Goal: Information Seeking & Learning: Learn about a topic

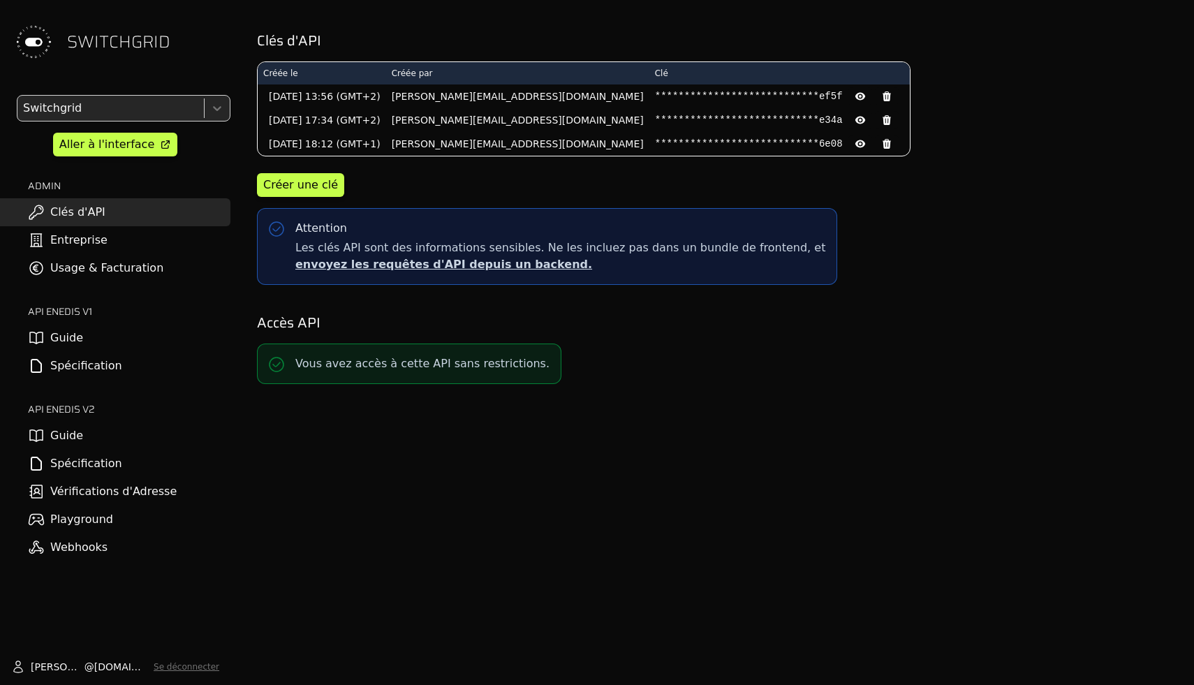
click at [114, 275] on link "Usage & Facturation" at bounding box center [115, 268] width 230 height 28
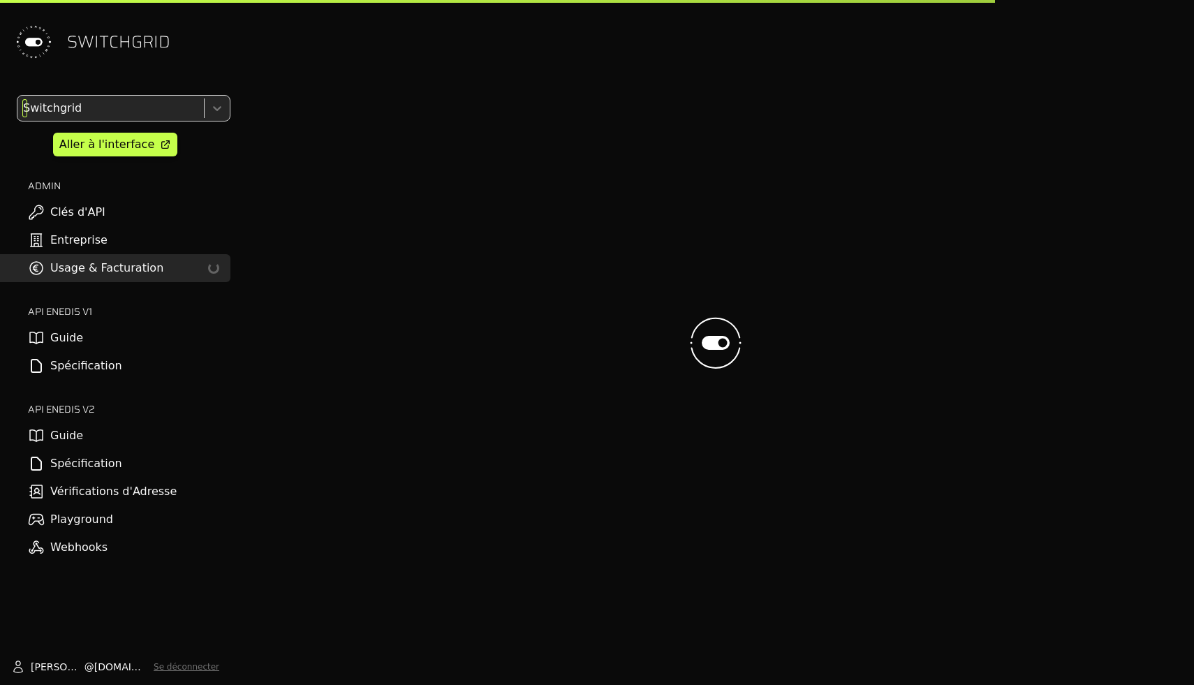
click at [180, 108] on div at bounding box center [109, 108] width 178 height 20
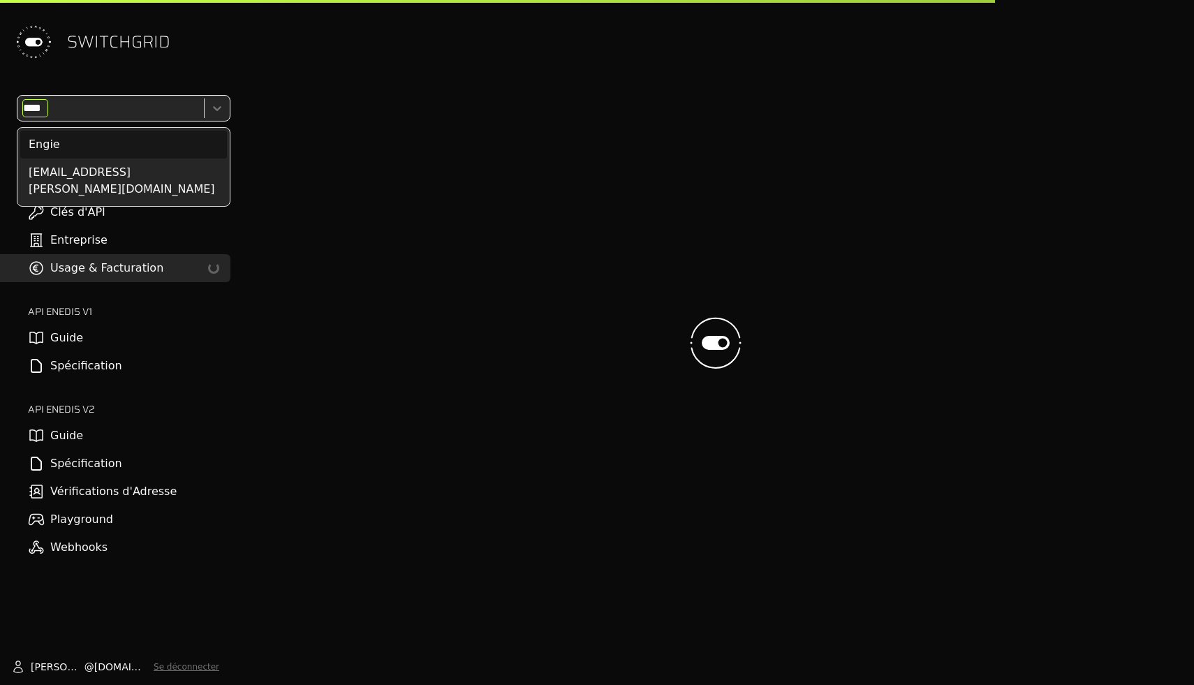
type input "*****"
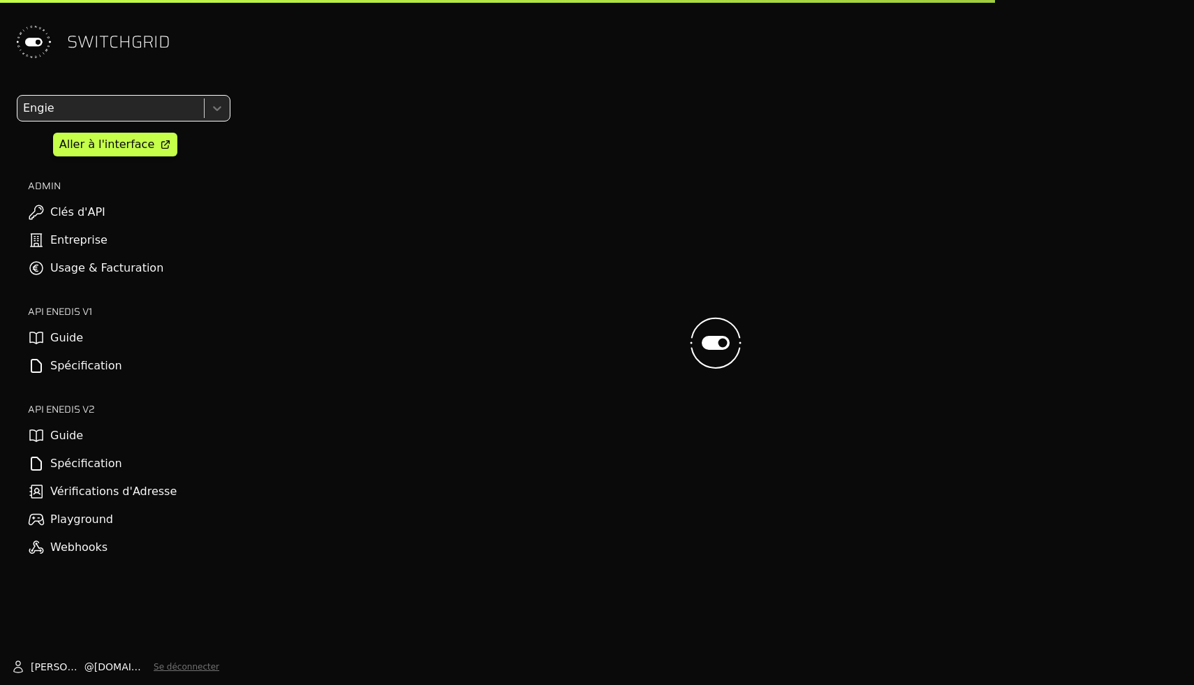
click at [211, 46] on div "SWITCHGRID" at bounding box center [115, 42] width 230 height 84
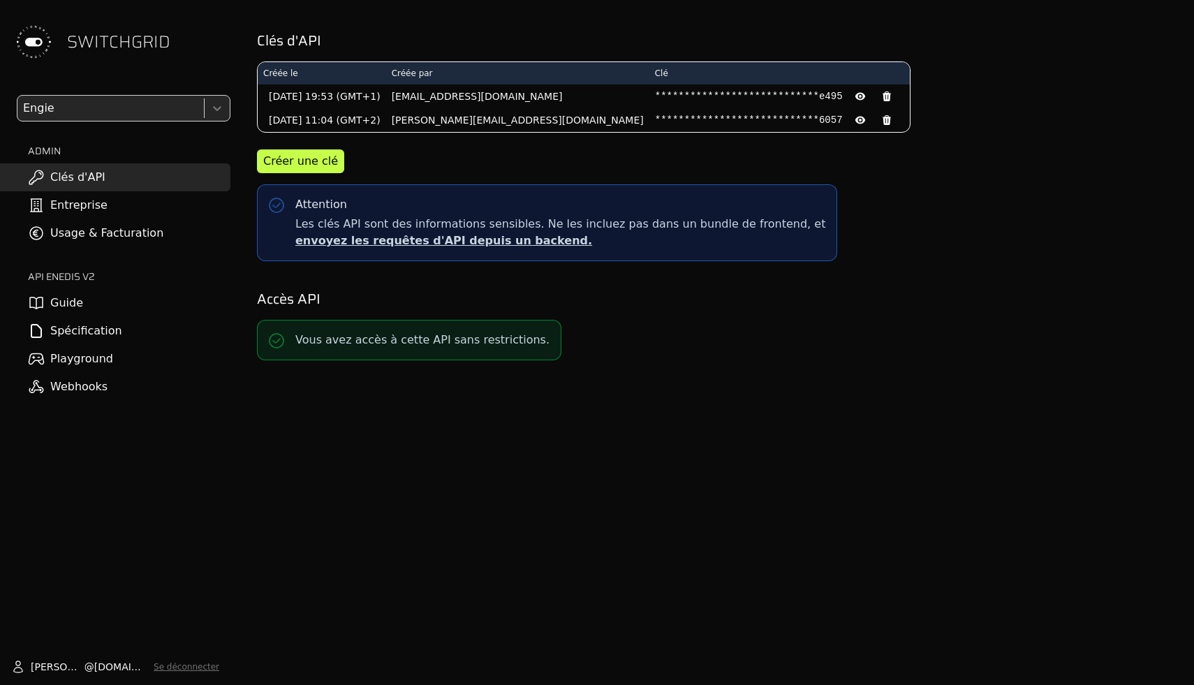
click at [180, 229] on link "Usage & Facturation" at bounding box center [115, 233] width 230 height 28
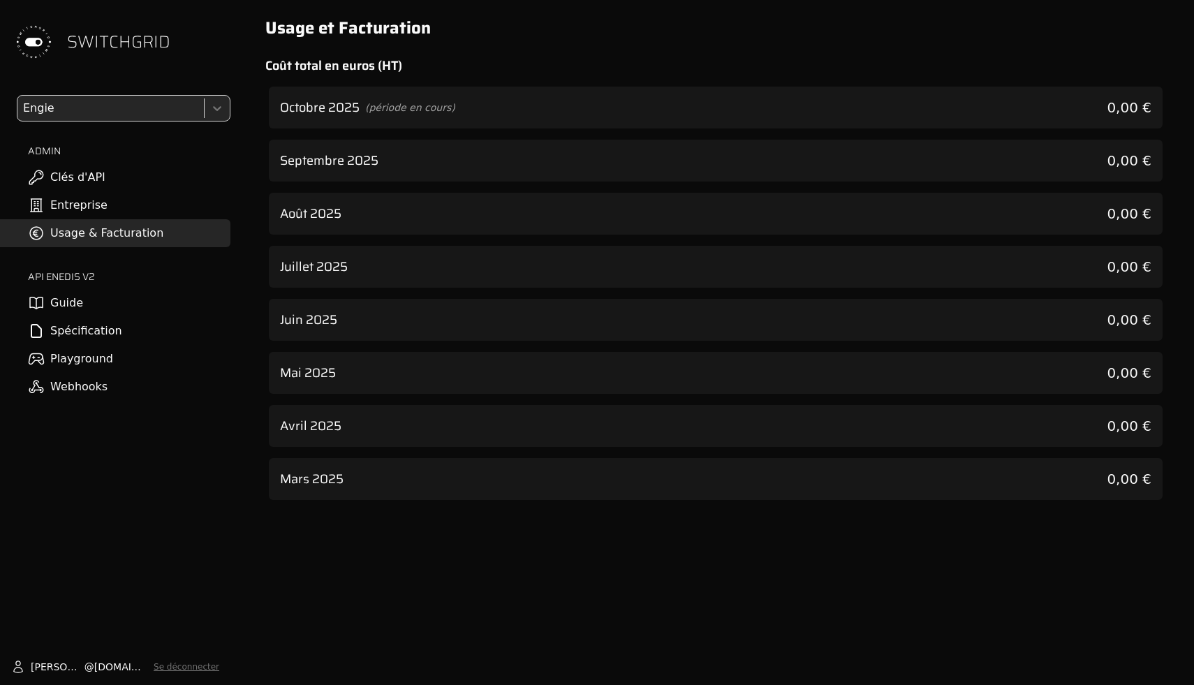
click at [494, 158] on div "Septembre 2025 0,00 €" at bounding box center [716, 161] width 894 height 42
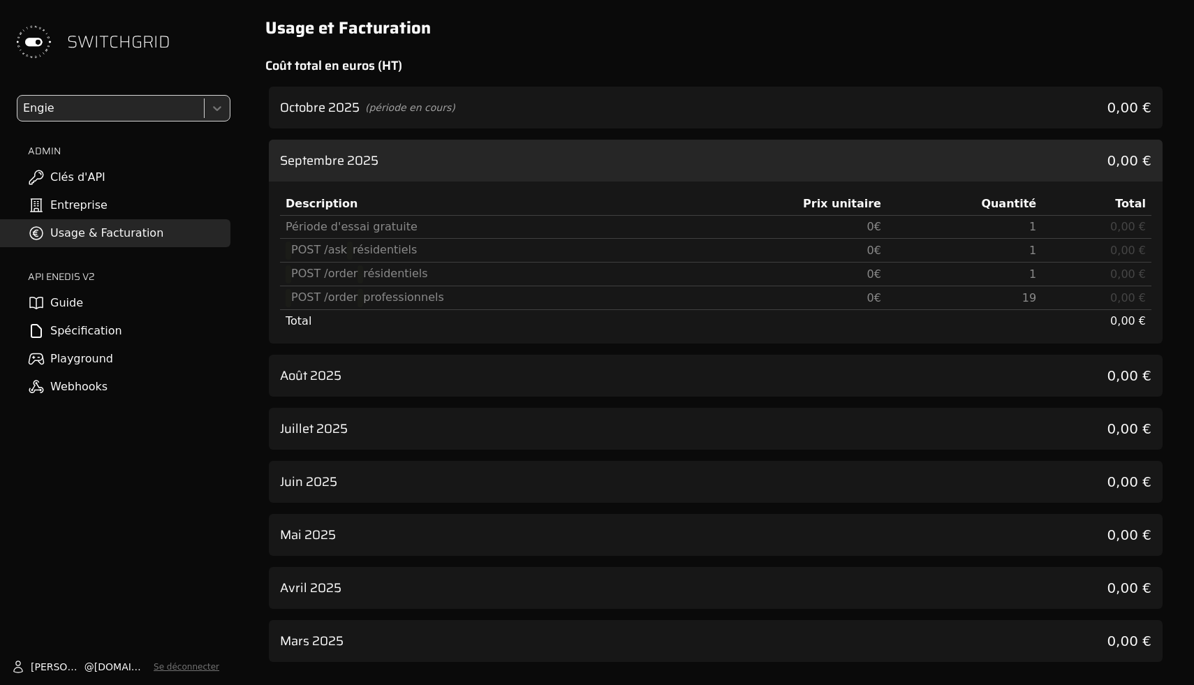
click at [493, 384] on div "Août 2025 0,00 €" at bounding box center [716, 376] width 894 height 42
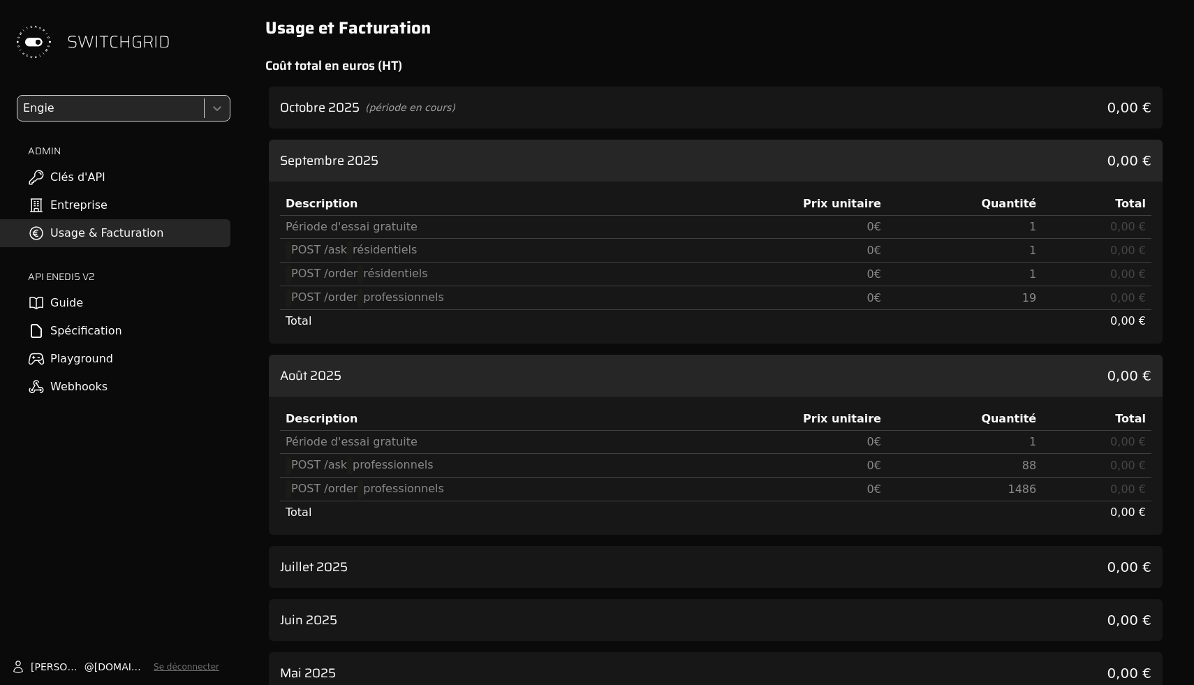
click at [494, 107] on div "Octobre 2025 (période en cours) 0,00 €" at bounding box center [716, 108] width 894 height 42
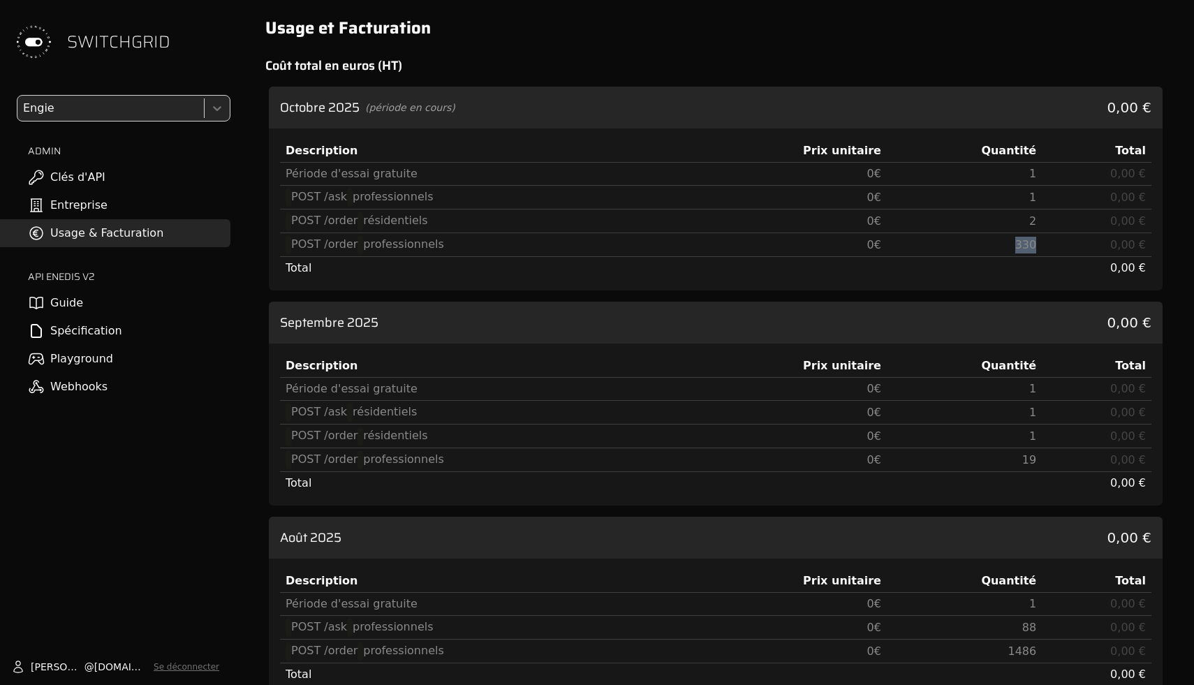
drag, startPoint x: 1000, startPoint y: 245, endPoint x: 1059, endPoint y: 245, distance: 58.7
click at [1059, 245] on tr "POST /order professionnels 0 € 330 0,00 €" at bounding box center [716, 245] width 872 height 24
click at [1018, 245] on span "330" at bounding box center [1026, 244] width 22 height 13
click at [1050, 242] on td "0,00 €" at bounding box center [1097, 245] width 110 height 24
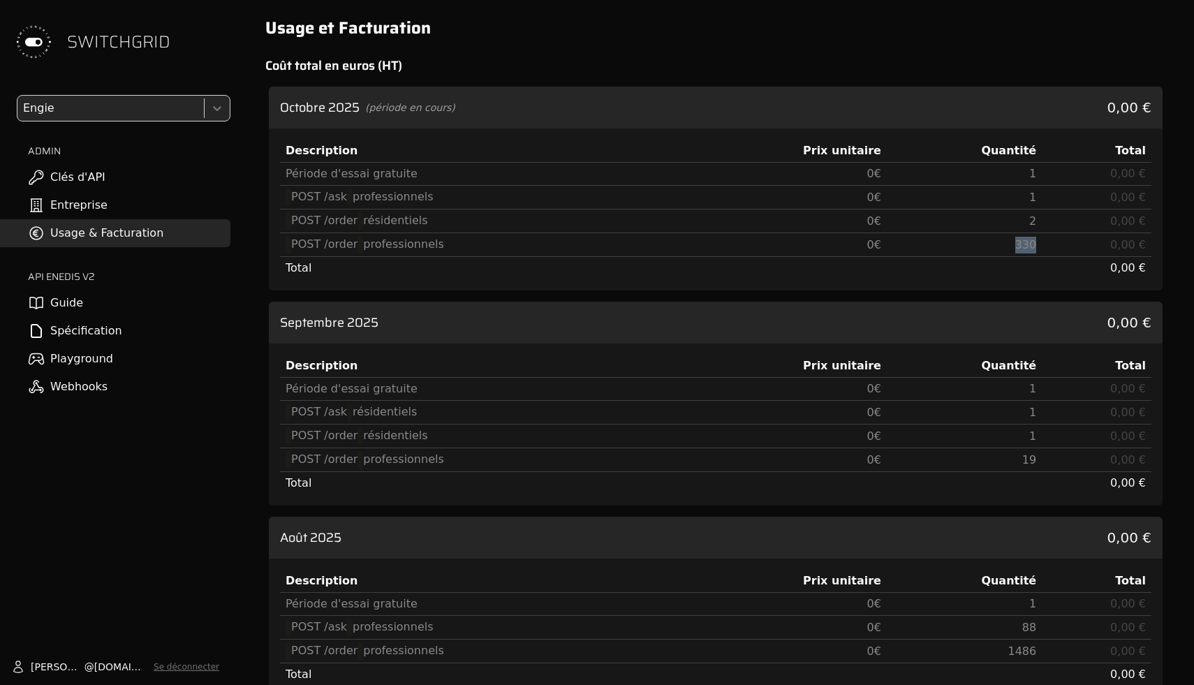
drag, startPoint x: 1036, startPoint y: 241, endPoint x: 987, endPoint y: 241, distance: 48.9
click at [988, 241] on td "330" at bounding box center [964, 245] width 155 height 24
copy span "330"
click at [987, 241] on td "330" at bounding box center [964, 245] width 155 height 24
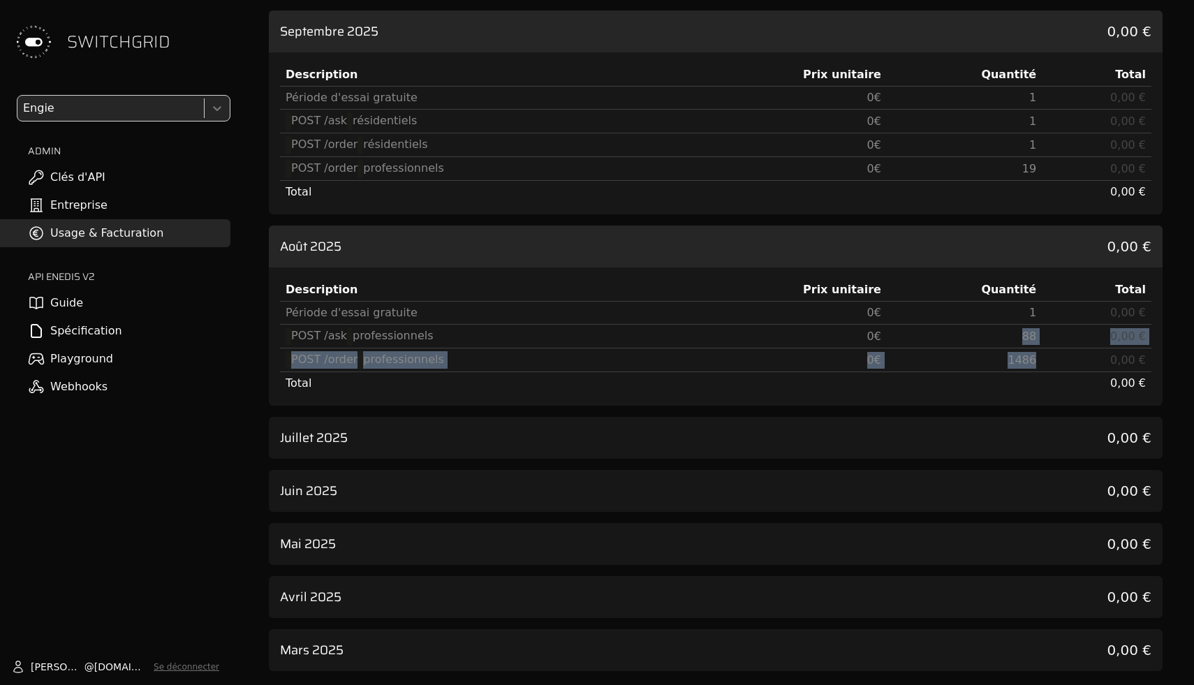
drag, startPoint x: 1040, startPoint y: 351, endPoint x: 981, endPoint y: 332, distance: 62.1
click at [981, 332] on tbody "Période d'essai gratuite 0 € 1 0,00 € POST /ask professionnels 0 € 88 0,00 € PO…" at bounding box center [716, 349] width 872 height 94
click at [981, 332] on td "88" at bounding box center [964, 337] width 155 height 24
drag, startPoint x: 981, startPoint y: 332, endPoint x: 1055, endPoint y: 355, distance: 78.2
click at [1069, 361] on tbody "Période d'essai gratuite 0 € 1 0,00 € POST /ask professionnels 0 € 88 0,00 € PO…" at bounding box center [716, 349] width 872 height 94
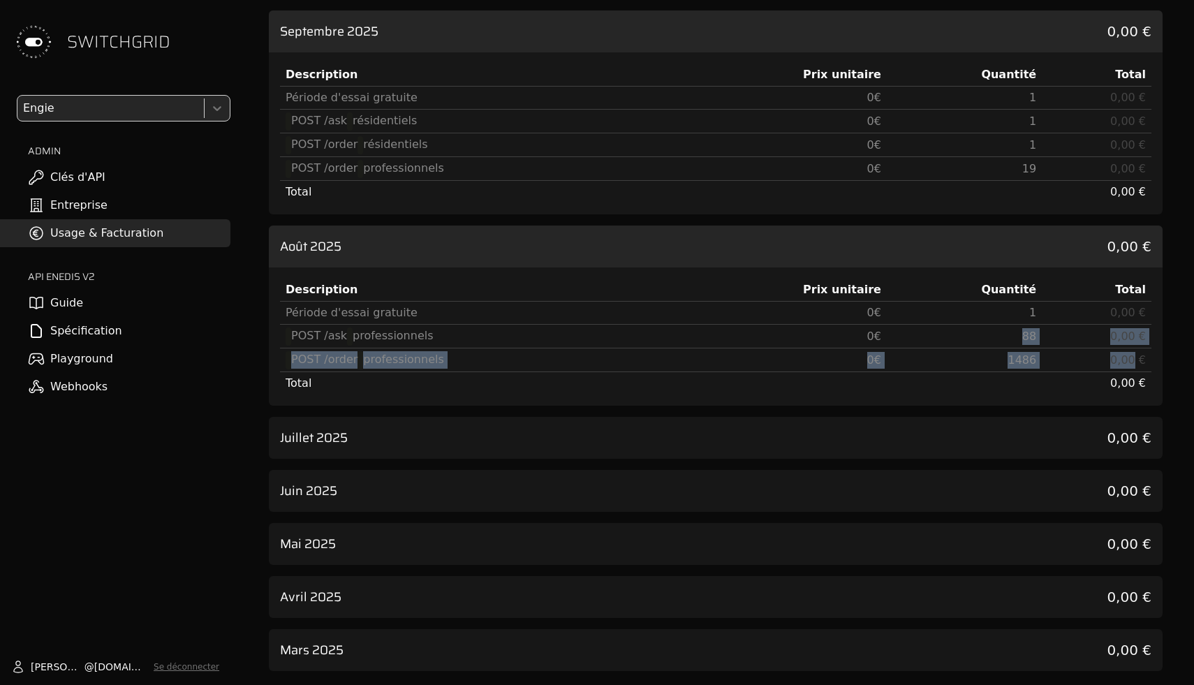
click at [1055, 355] on td "0,00 €" at bounding box center [1097, 361] width 110 height 24
click at [1025, 332] on span "88" at bounding box center [1029, 336] width 14 height 13
drag, startPoint x: 1016, startPoint y: 332, endPoint x: 1047, endPoint y: 332, distance: 30.7
click at [1047, 332] on tr "POST /ask professionnels 0 € 88 0,00 €" at bounding box center [716, 337] width 872 height 24
copy span "88"
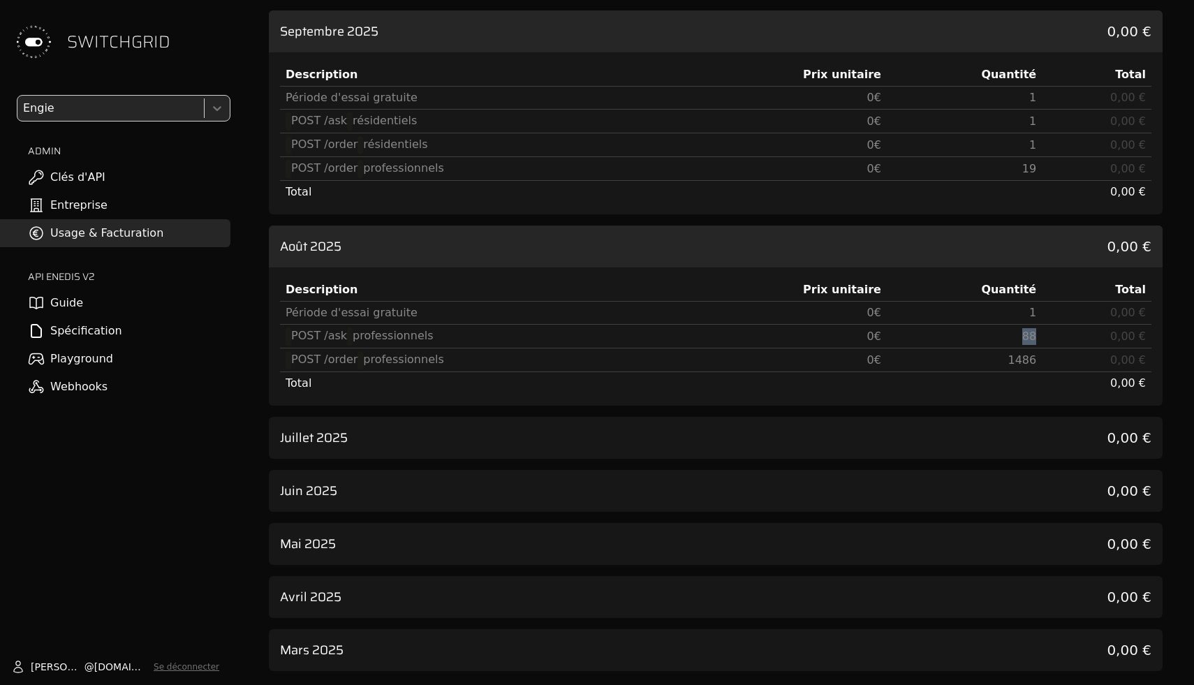
click at [1047, 332] on td "0,00 €" at bounding box center [1097, 337] width 110 height 24
drag, startPoint x: 1047, startPoint y: 332, endPoint x: 1001, endPoint y: 332, distance: 46.1
click at [1001, 332] on tr "POST /ask professionnels 0 € 88 0,00 €" at bounding box center [716, 337] width 872 height 24
copy span "88"
click at [1001, 332] on td "88" at bounding box center [964, 337] width 155 height 24
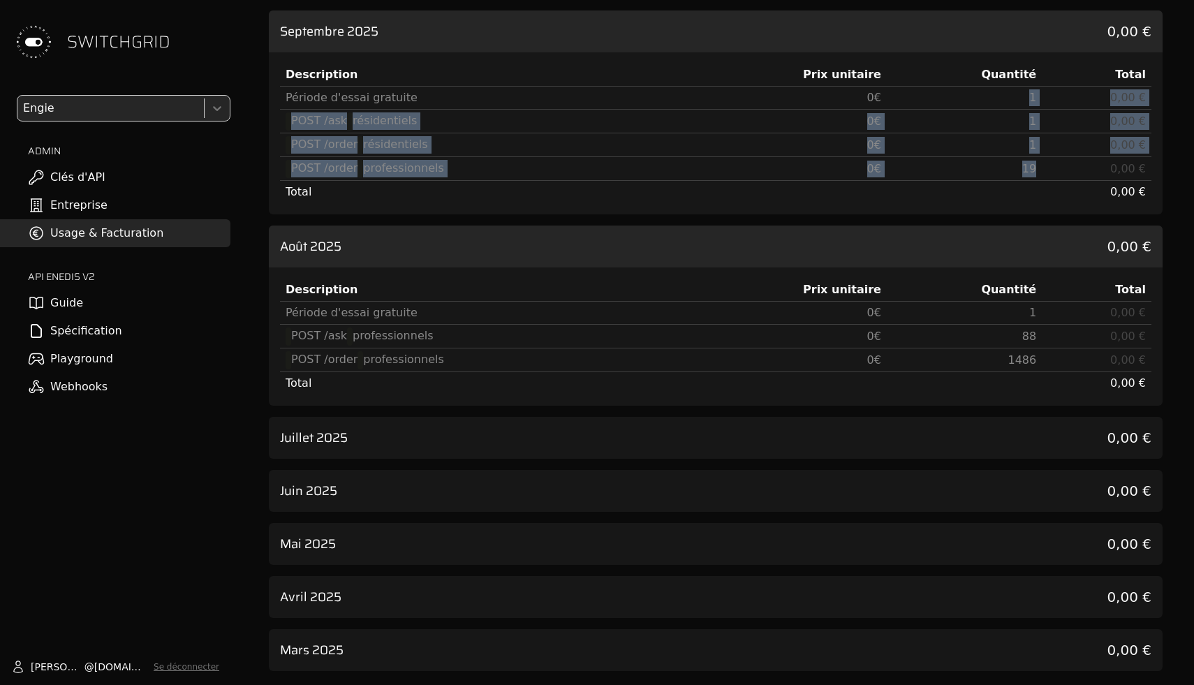
drag, startPoint x: 1046, startPoint y: 168, endPoint x: 998, endPoint y: 91, distance: 90.1
click at [998, 91] on tbody "Période d'essai gratuite 0 € 1 0,00 € POST /ask résidentiels 0 € 1 0,00 € POST …" at bounding box center [716, 145] width 872 height 117
copy tbody "1 0,00 € POST /ask résidentiels 0 € 1 0,00 € POST /order résidentiels 0 € 1 0,0…"
click at [998, 91] on td "1" at bounding box center [964, 98] width 155 height 23
drag, startPoint x: 998, startPoint y: 91, endPoint x: 1034, endPoint y: 167, distance: 83.4
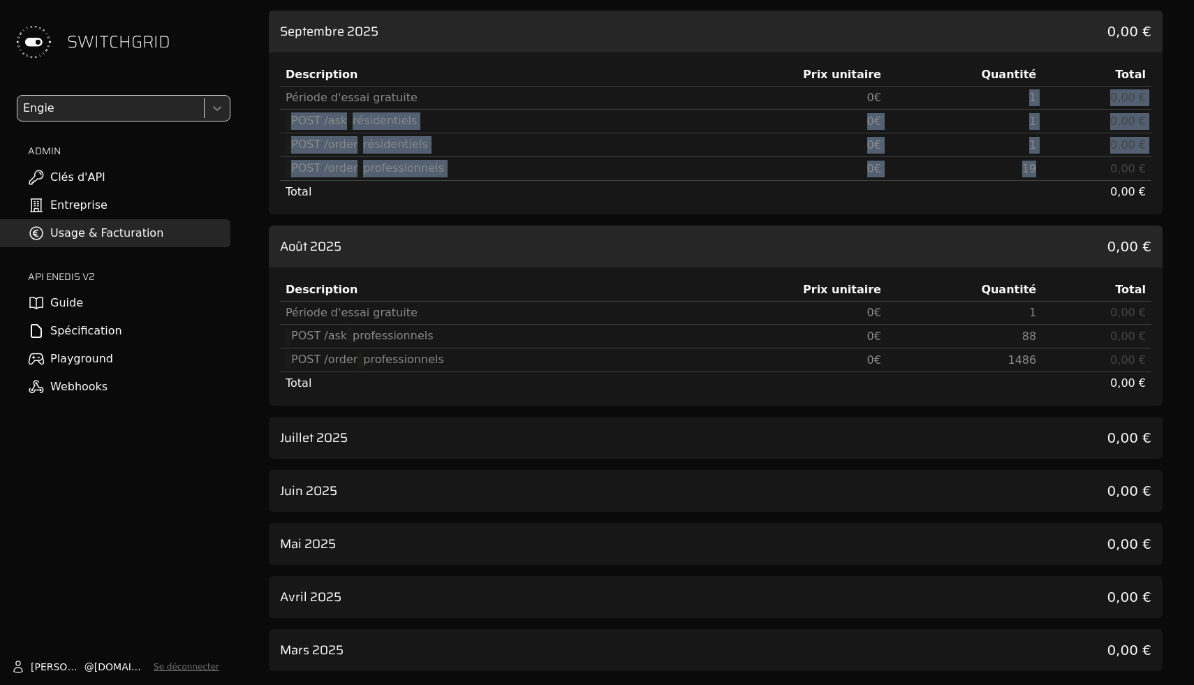
click at [1034, 167] on tbody "Période d'essai gratuite 0 € 1 0,00 € POST /ask résidentiels 0 € 1 0,00 € POST …" at bounding box center [716, 145] width 872 height 117
drag, startPoint x: 1060, startPoint y: 168, endPoint x: 1005, endPoint y: 91, distance: 94.6
click at [1005, 91] on tbody "Période d'essai gratuite 0 € 1 0,00 € POST /ask résidentiels 0 € 1 0,00 € POST …" at bounding box center [716, 145] width 872 height 117
click at [1005, 91] on td "1" at bounding box center [964, 98] width 155 height 23
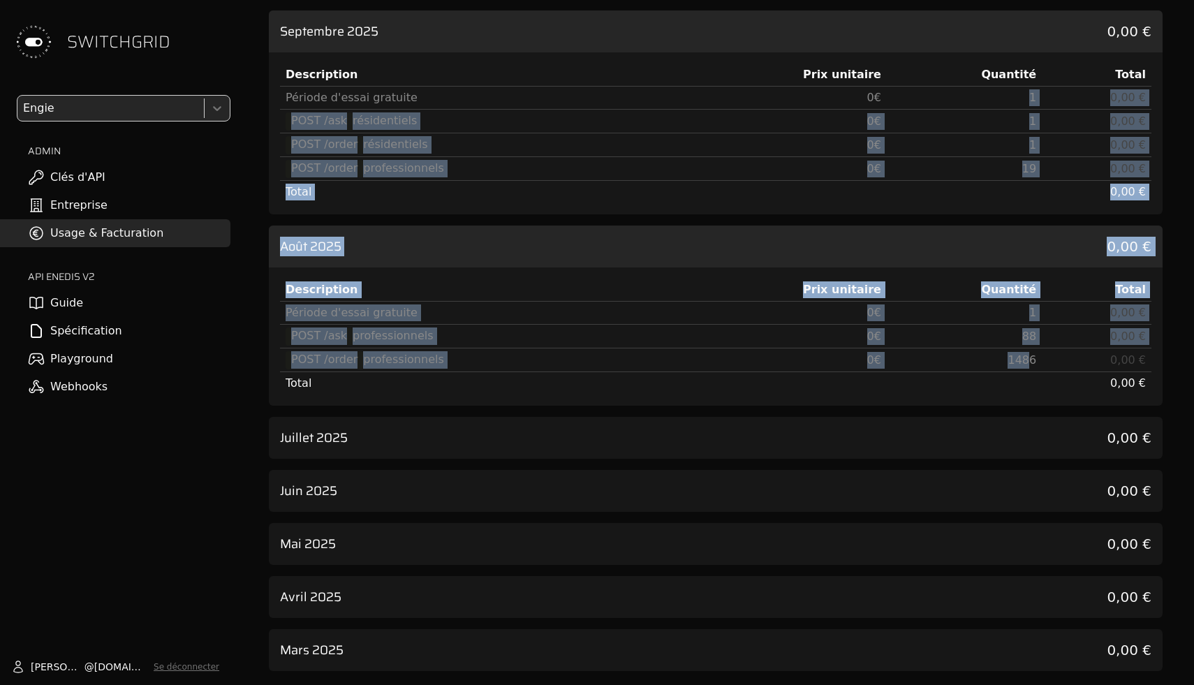
drag, startPoint x: 1005, startPoint y: 91, endPoint x: 1028, endPoint y: 350, distance: 259.4
click at [1028, 350] on div "Octobre 2025 (période en cours) 0,00 € Description Prix unitaire Quantité Total…" at bounding box center [716, 233] width 894 height 876
drag, startPoint x: 1044, startPoint y: 350, endPoint x: 995, endPoint y: 93, distance: 261.6
click at [996, 91] on div "Octobre 2025 (période en cours) 0,00 € Description Prix unitaire Quantité Total…" at bounding box center [716, 233] width 894 height 876
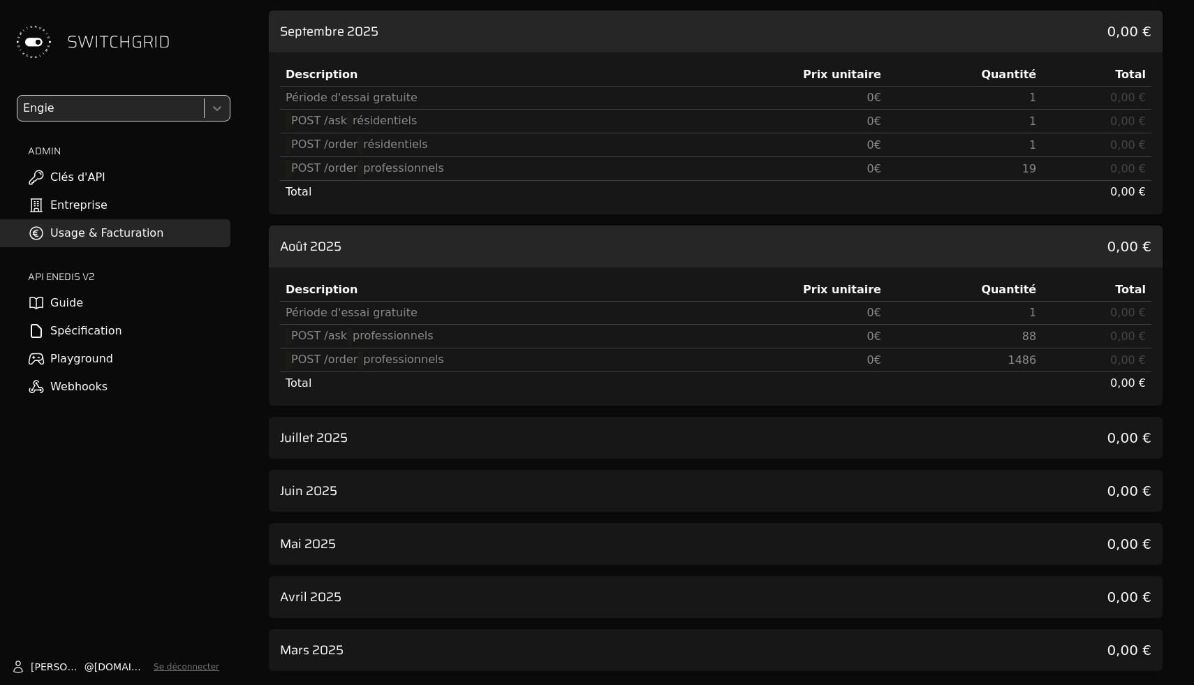
click at [951, 76] on div "Quantité" at bounding box center [965, 74] width 144 height 17
drag, startPoint x: 1015, startPoint y: 338, endPoint x: 1082, endPoint y: 338, distance: 66.3
click at [1082, 338] on tr "POST /ask professionnels 0 € 88 0,00 €" at bounding box center [716, 337] width 872 height 24
copy span "88"
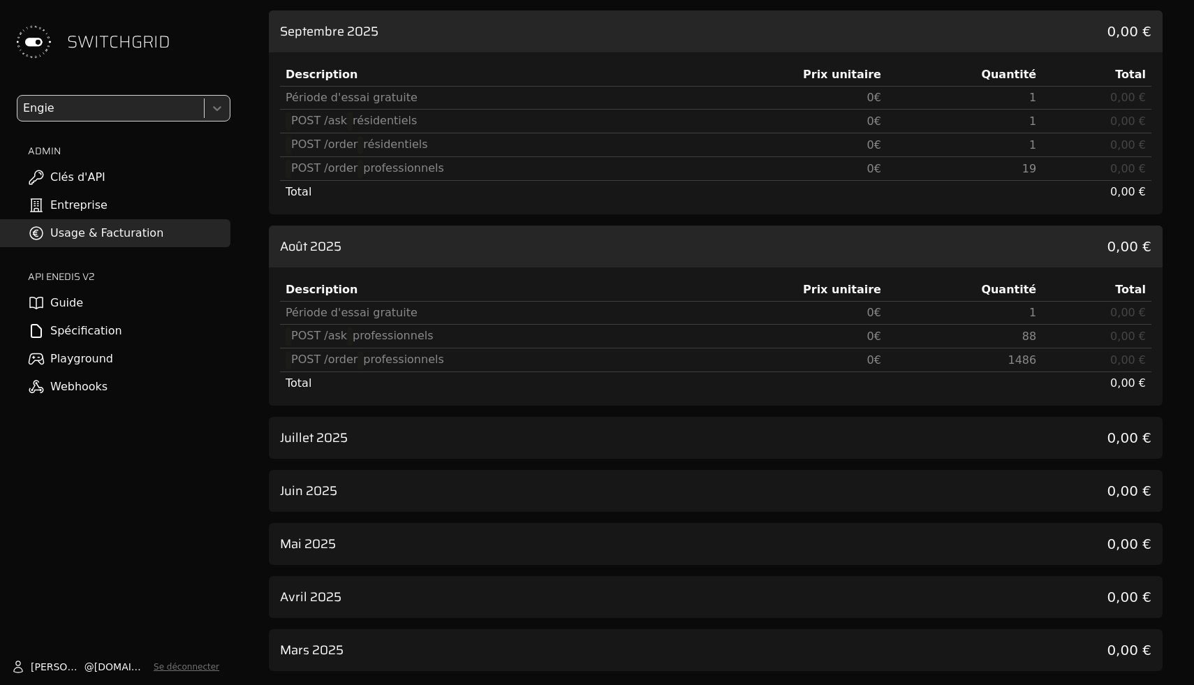
click at [579, 249] on div "Août 2025 0,00 €" at bounding box center [716, 247] width 894 height 42
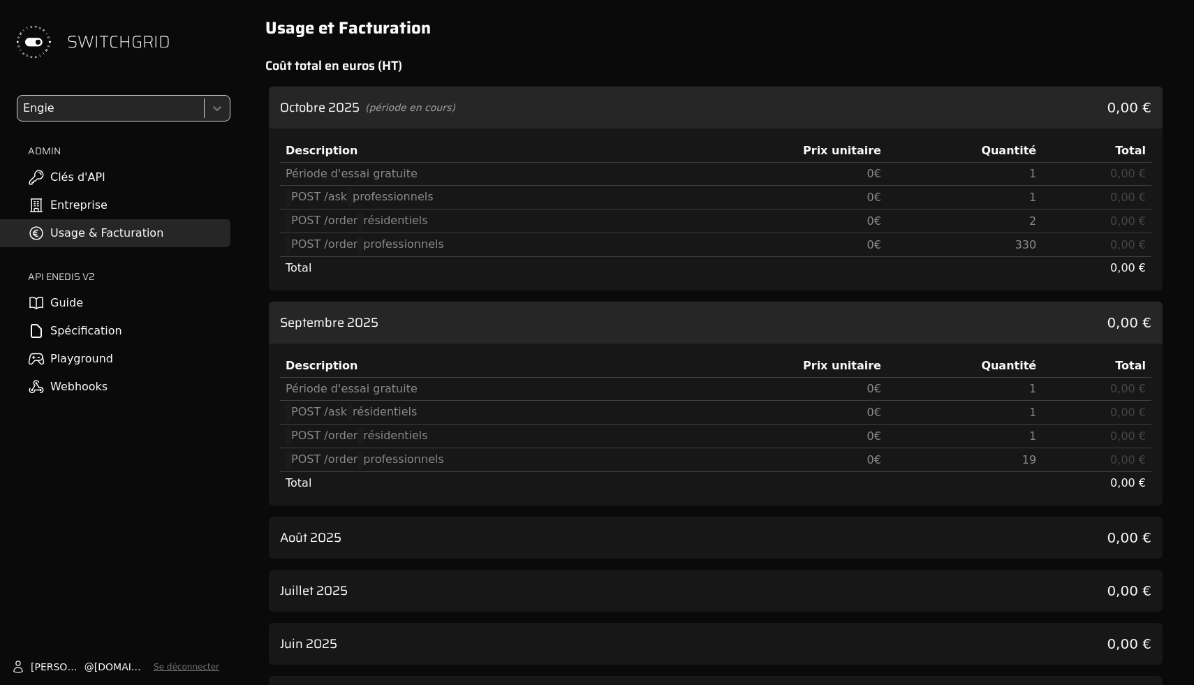
click at [571, 295] on div "Octobre 2025 (période en cours) 0,00 € Description Prix unitaire Quantité Total…" at bounding box center [716, 456] width 894 height 738
click at [571, 313] on div "Septembre 2025 0,00 €" at bounding box center [716, 323] width 894 height 42
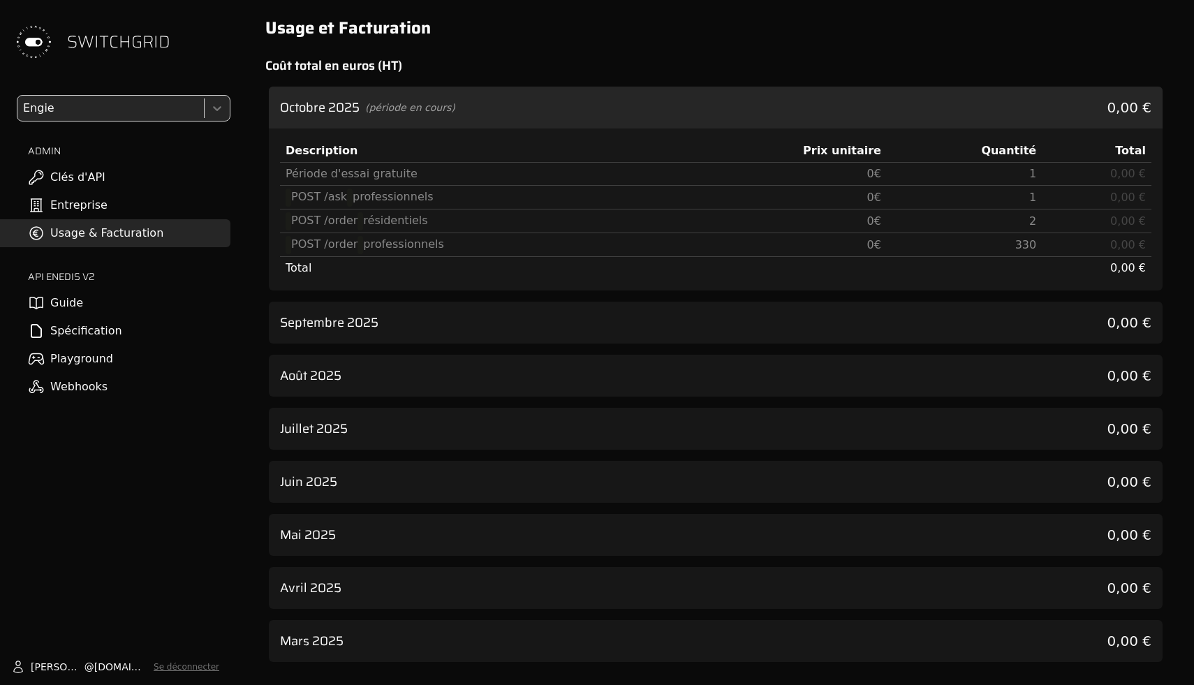
click at [571, 117] on div "Octobre 2025 (période en cours) 0,00 €" at bounding box center [716, 108] width 894 height 42
